Goal: Task Accomplishment & Management: Use online tool/utility

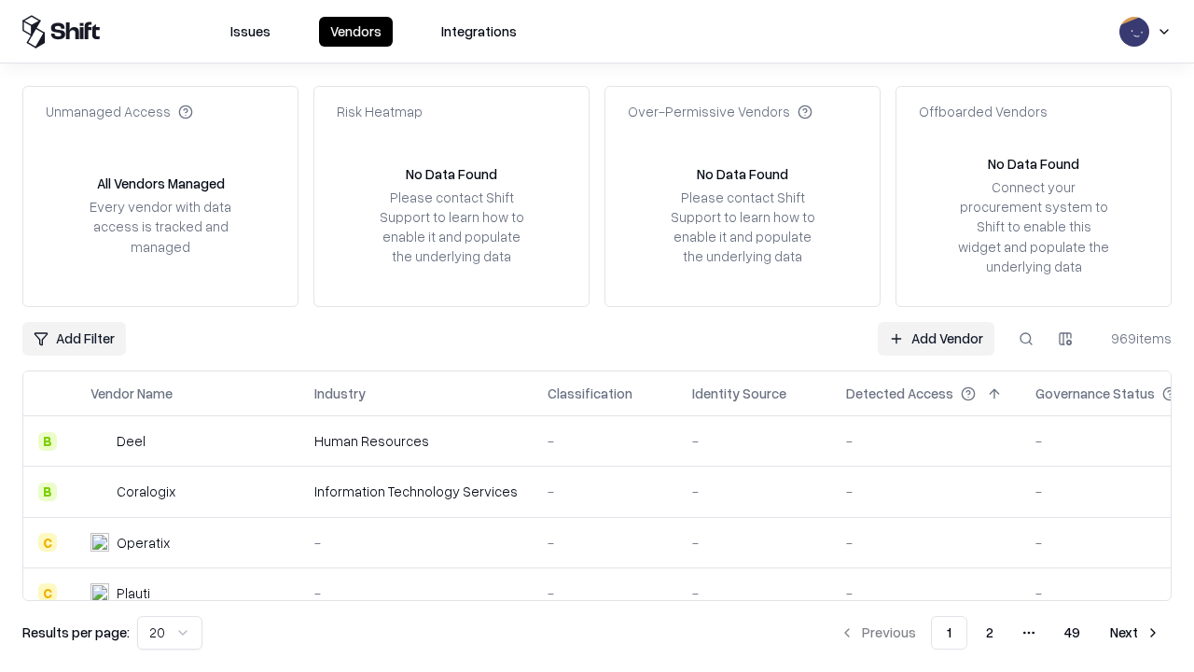
click at [936, 338] on link "Add Vendor" at bounding box center [936, 339] width 117 height 34
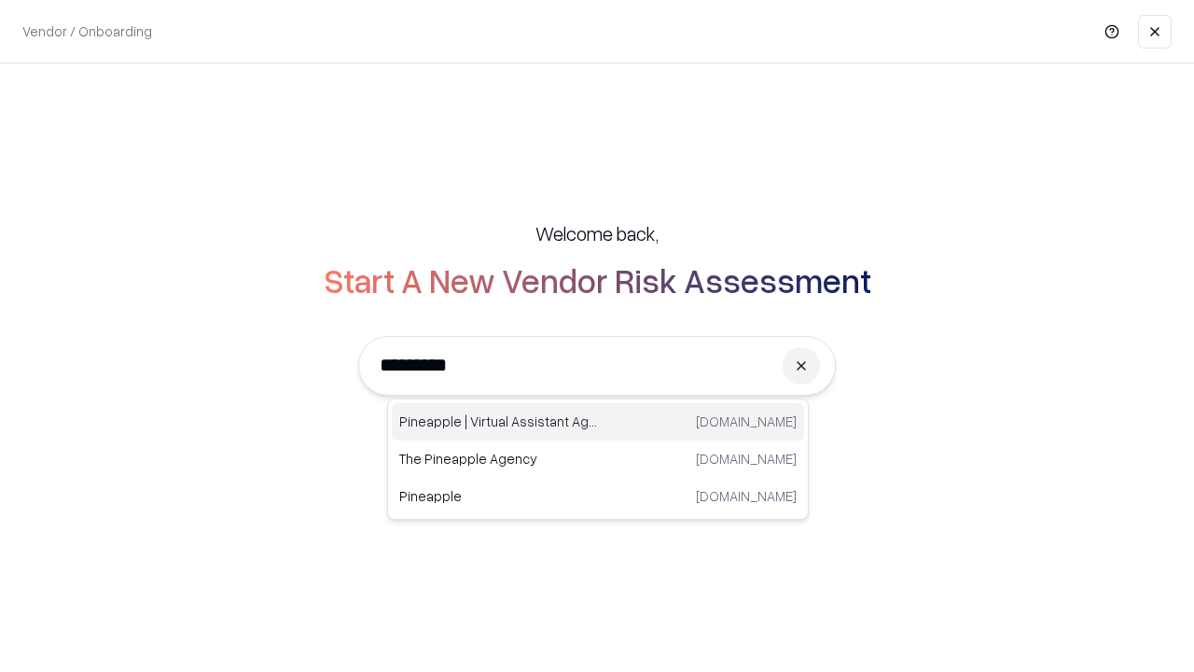
click at [598, 422] on div "Pineapple | Virtual Assistant Agency [DOMAIN_NAME]" at bounding box center [598, 421] width 412 height 37
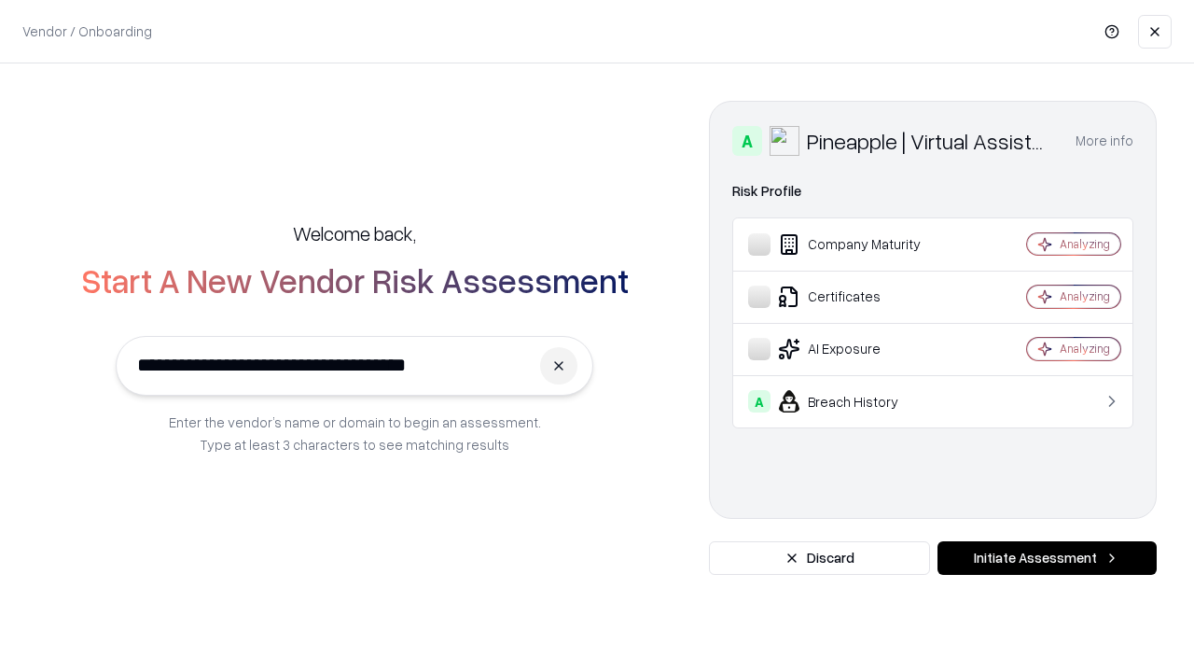
type input "**********"
click at [1047, 558] on button "Initiate Assessment" at bounding box center [1047, 558] width 219 height 34
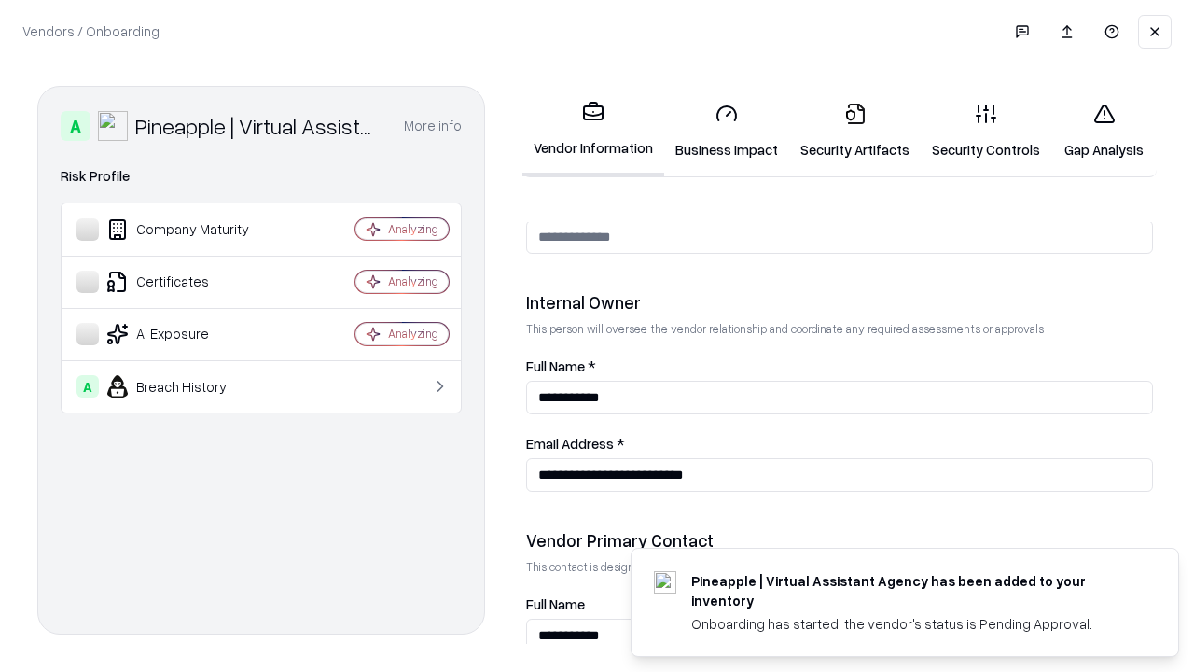
scroll to position [967, 0]
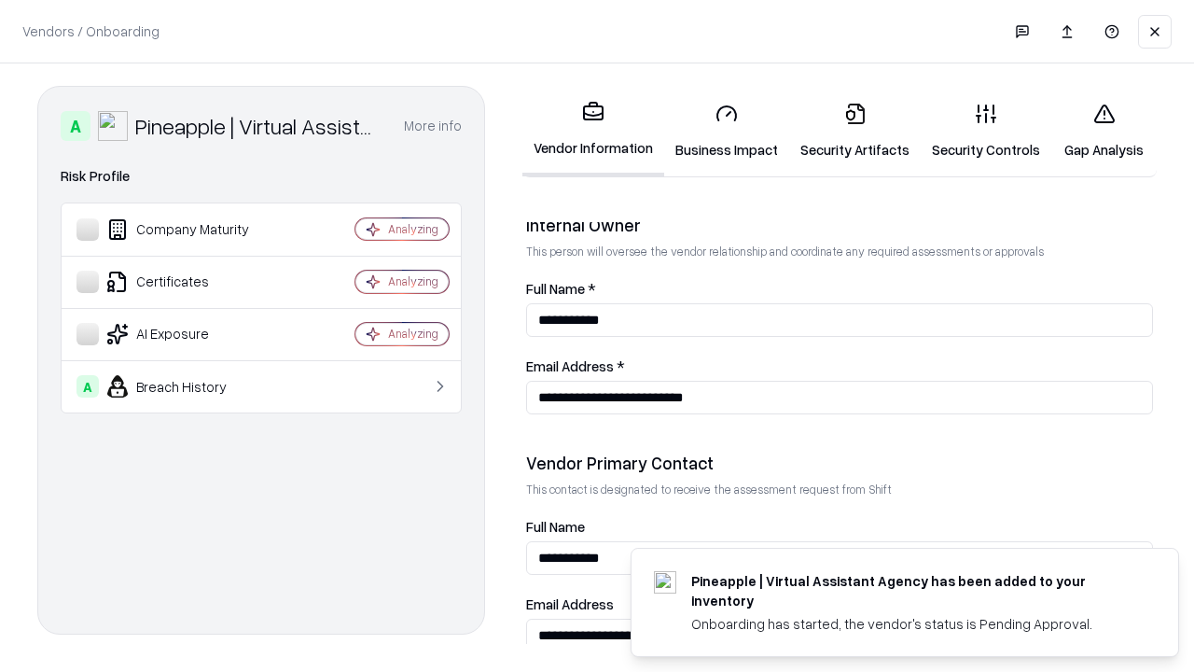
click at [727, 131] on link "Business Impact" at bounding box center [726, 131] width 125 height 87
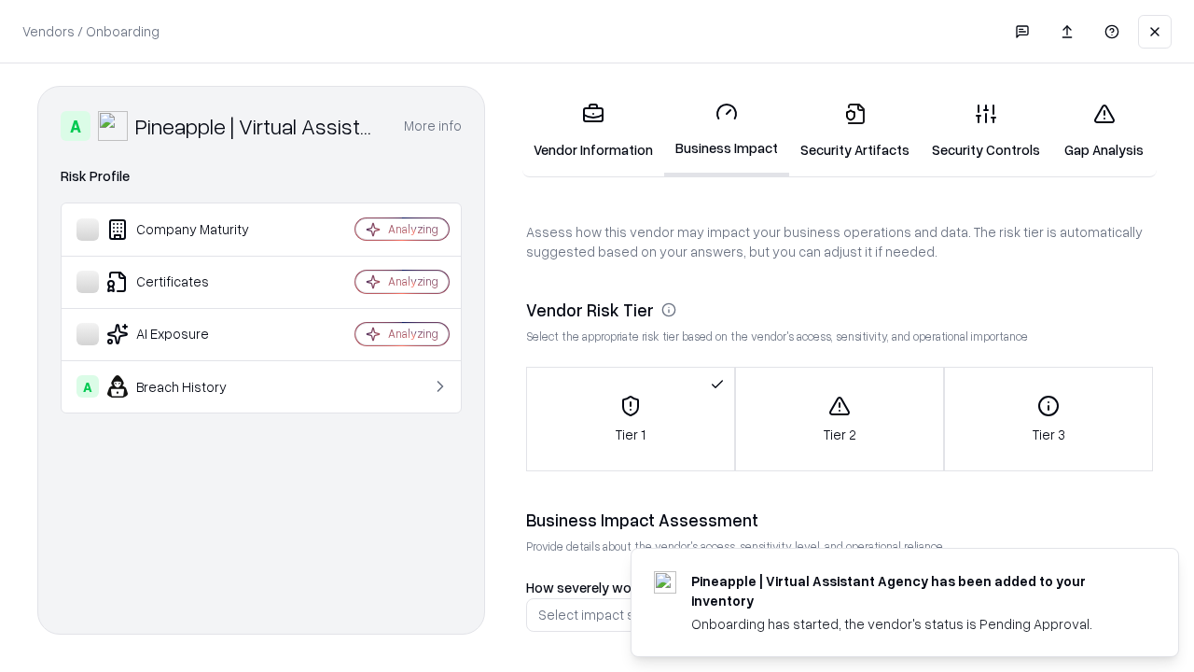
click at [1104, 131] on link "Gap Analysis" at bounding box center [1104, 131] width 105 height 87
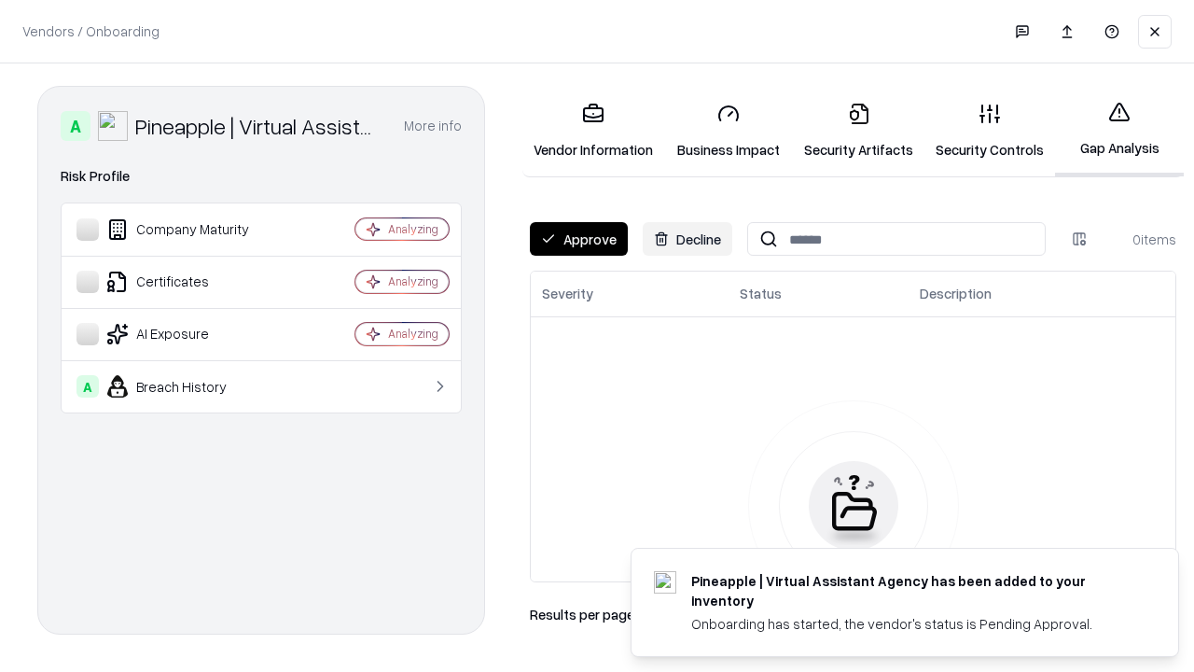
click at [578, 239] on button "Approve" at bounding box center [579, 239] width 98 height 34
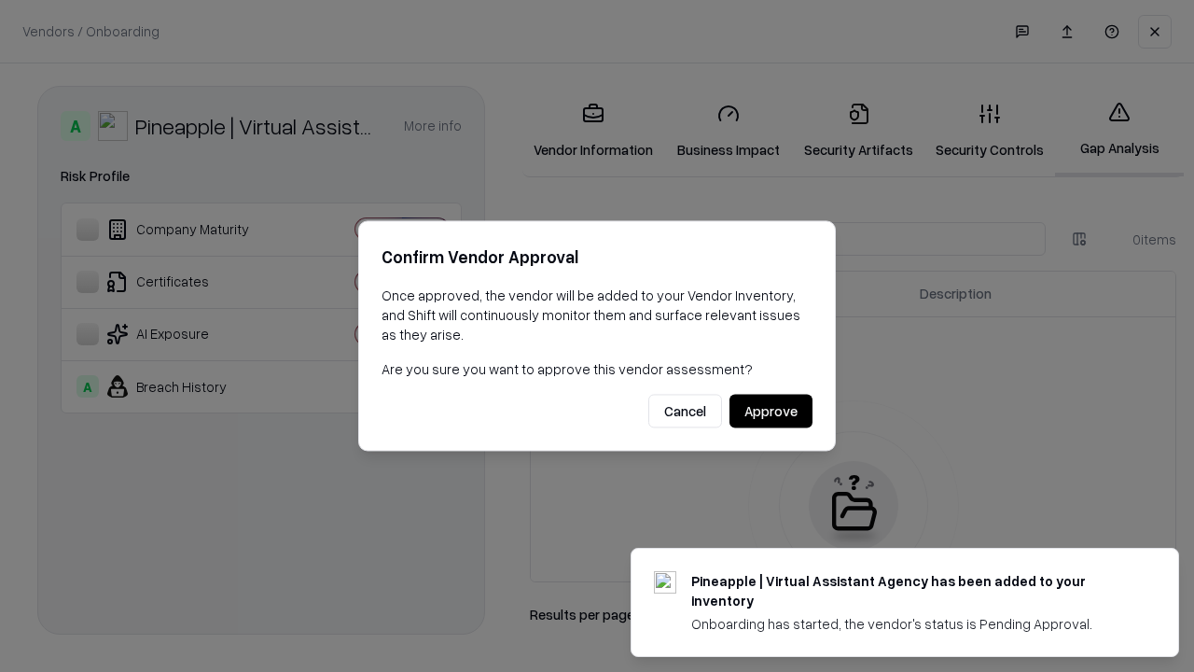
click at [771, 411] on button "Approve" at bounding box center [771, 412] width 83 height 34
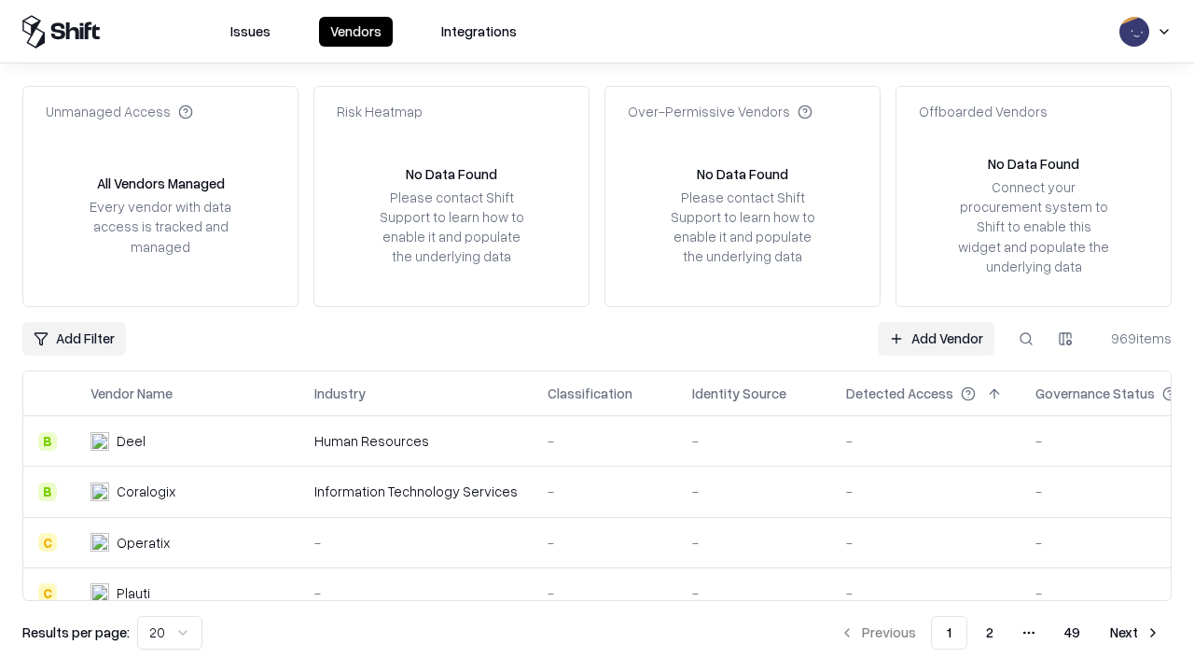
type input "**********"
click at [936, 338] on link "Add Vendor" at bounding box center [936, 339] width 117 height 34
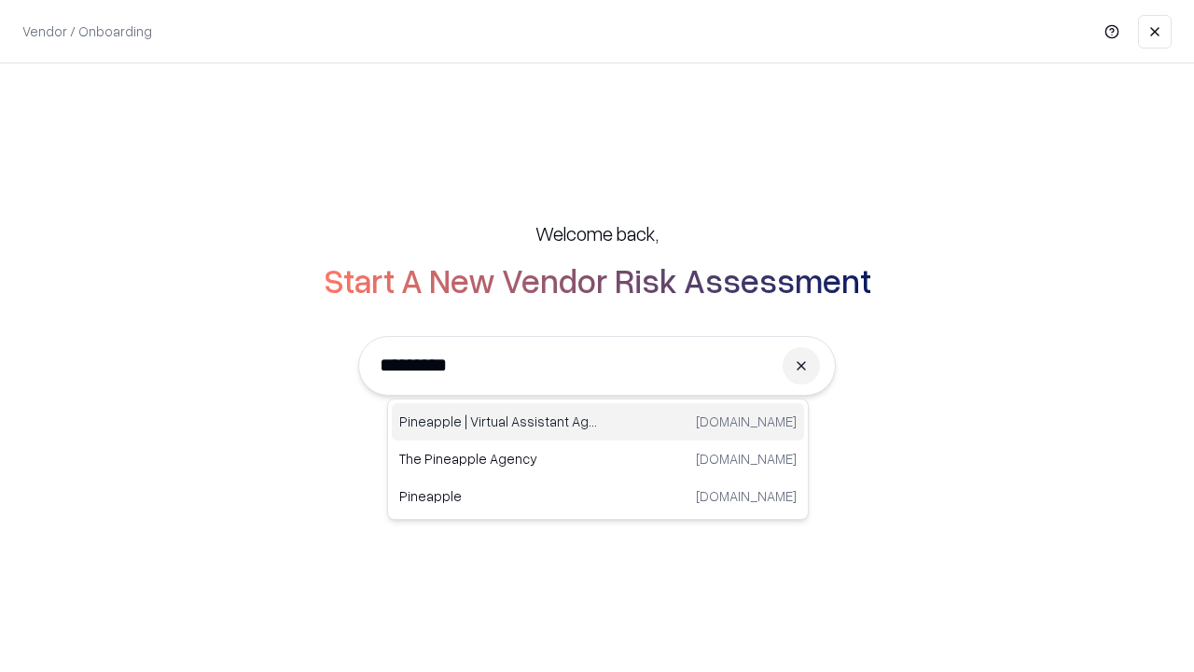
click at [598, 422] on div "Pineapple | Virtual Assistant Agency [DOMAIN_NAME]" at bounding box center [598, 421] width 412 height 37
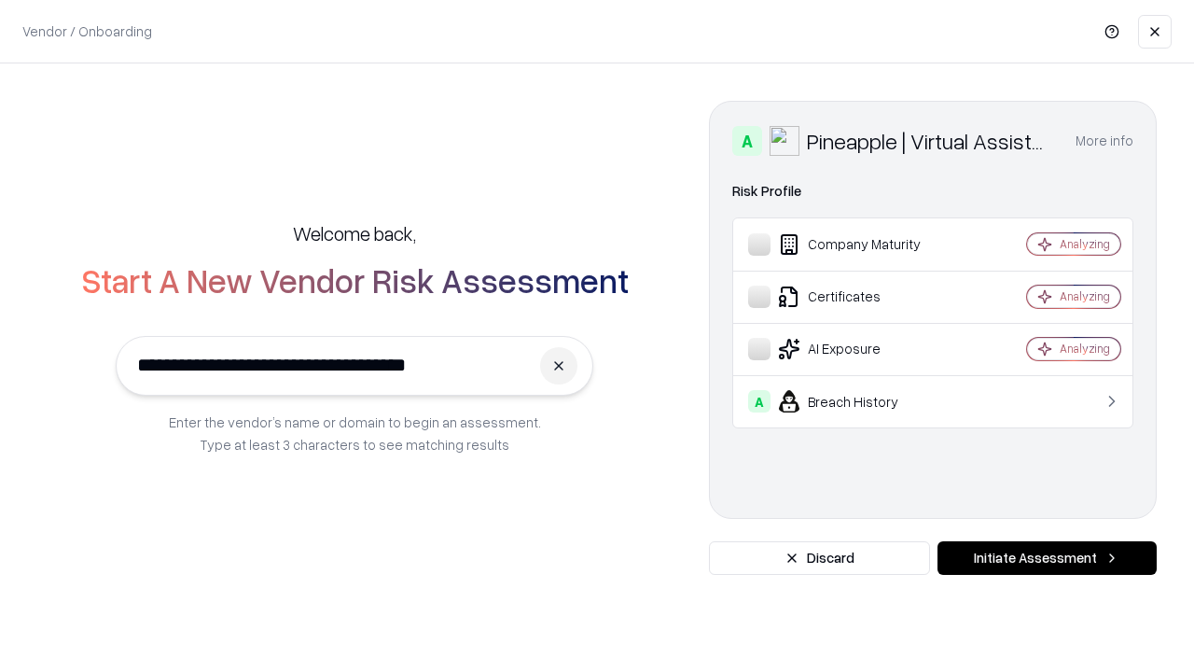
type input "**********"
click at [1047, 558] on button "Initiate Assessment" at bounding box center [1047, 558] width 219 height 34
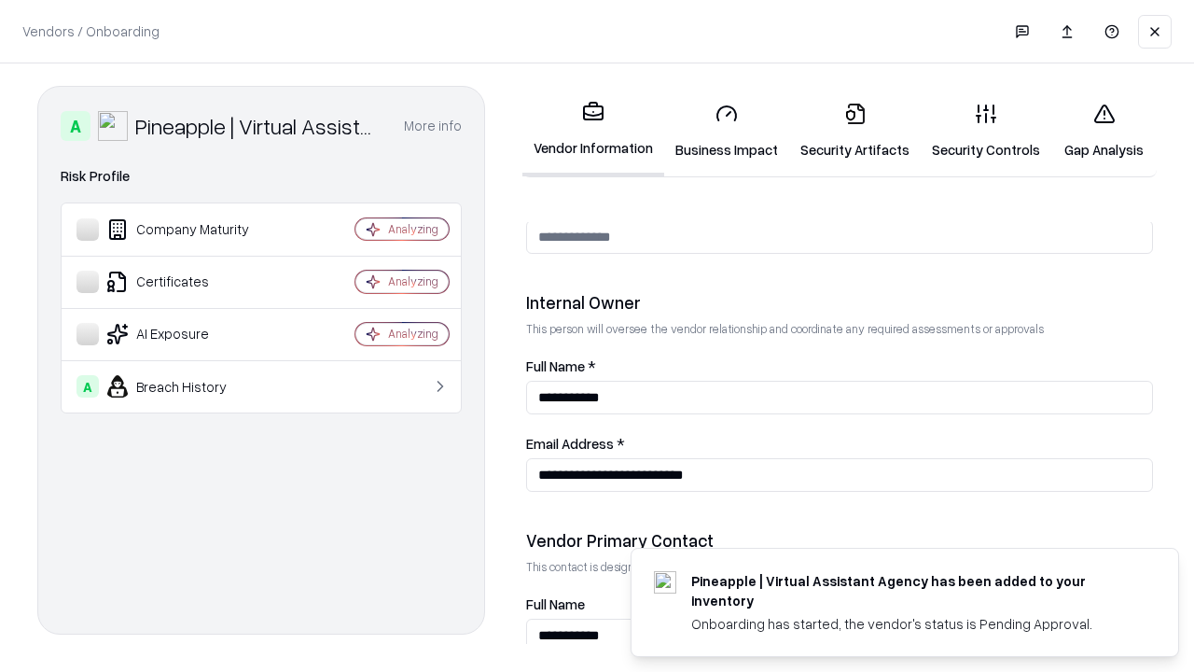
scroll to position [967, 0]
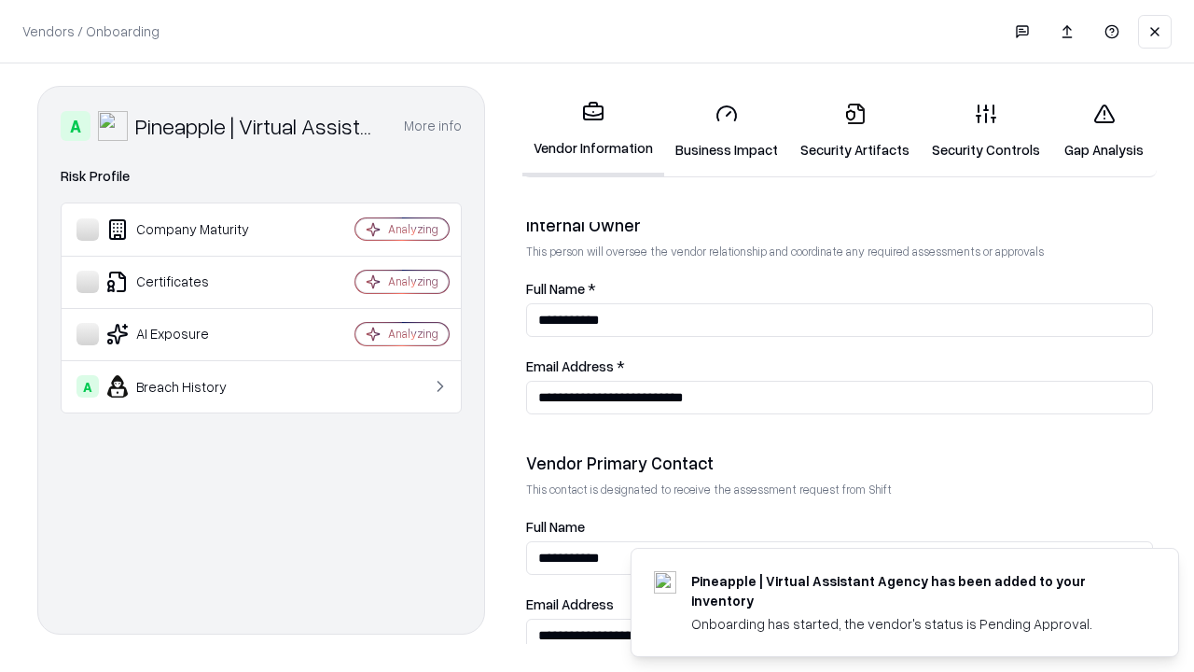
click at [1104, 131] on link "Gap Analysis" at bounding box center [1104, 131] width 105 height 87
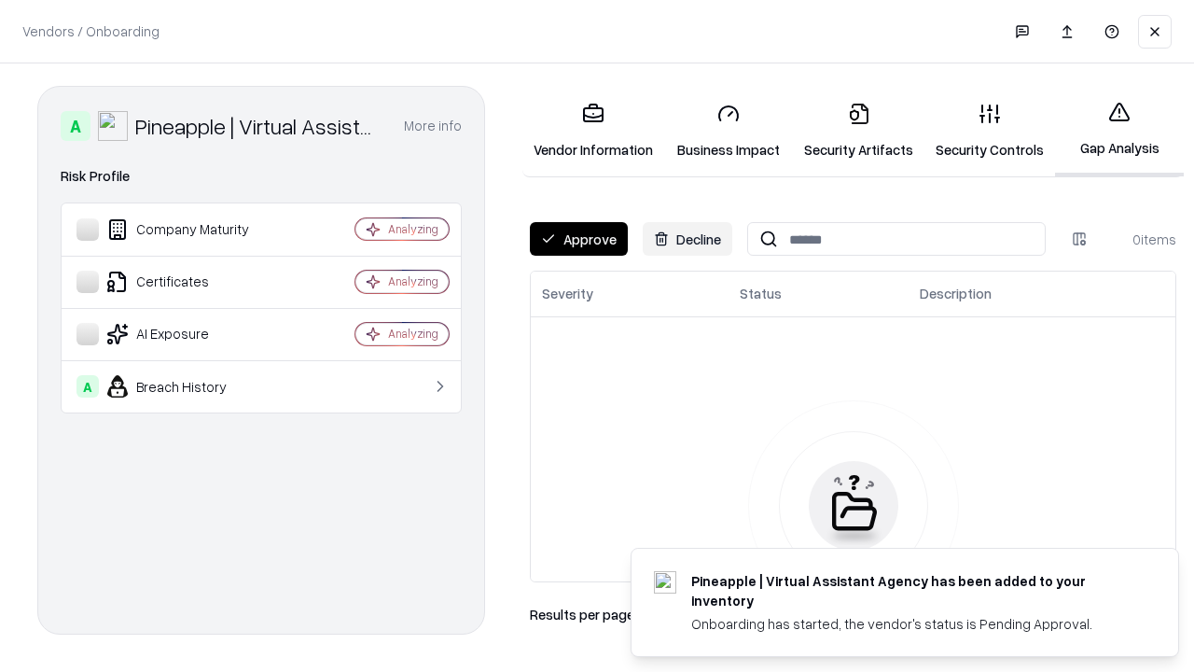
click at [578, 239] on button "Approve" at bounding box center [579, 239] width 98 height 34
